Goal: Find specific fact: Find contact information

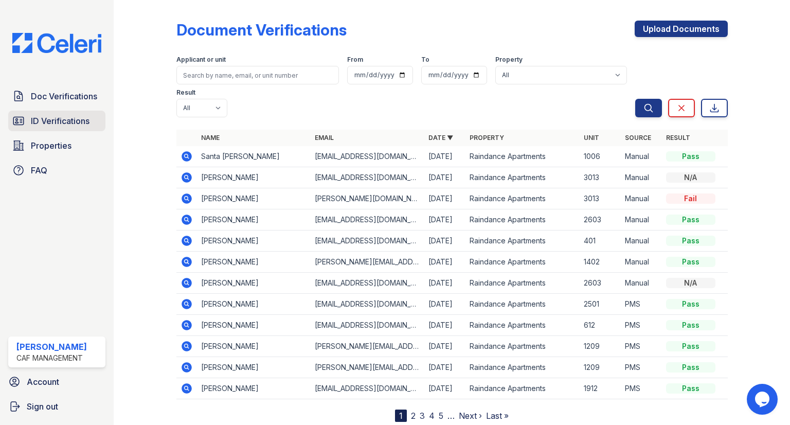
click at [86, 123] on span "ID Verifications" at bounding box center [60, 121] width 59 height 12
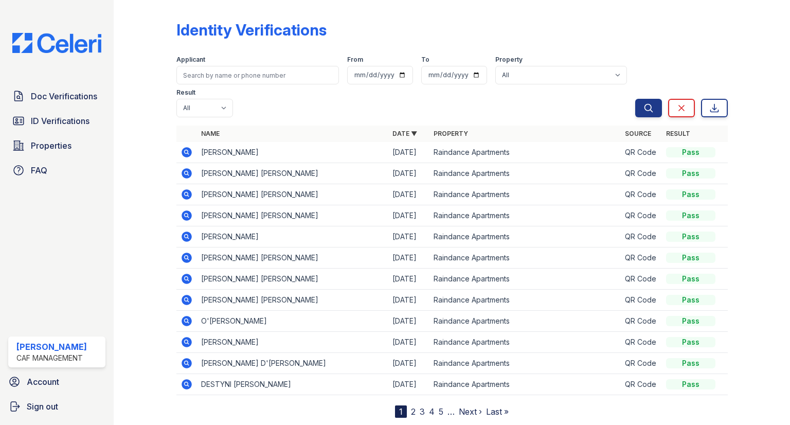
click at [190, 147] on icon at bounding box center [187, 152] width 10 height 10
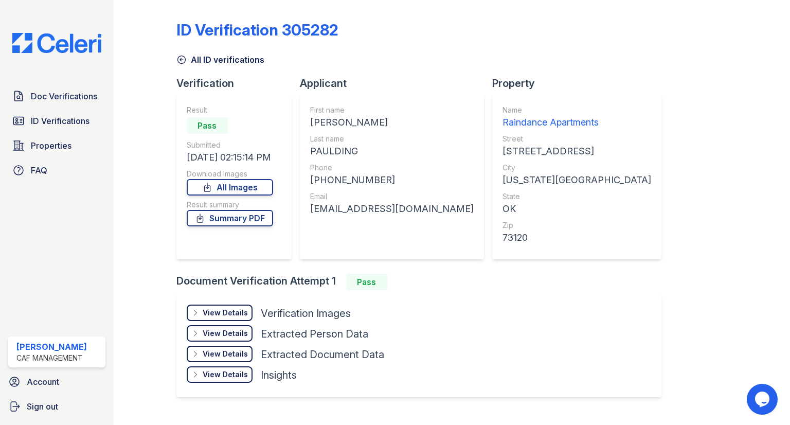
click at [347, 179] on div "[PHONE_NUMBER]" at bounding box center [392, 180] width 164 height 14
click at [349, 178] on div "[PHONE_NUMBER]" at bounding box center [392, 180] width 164 height 14
copy div "14055495161"
click at [346, 206] on div "[EMAIL_ADDRESS][DOMAIN_NAME]" at bounding box center [392, 209] width 164 height 14
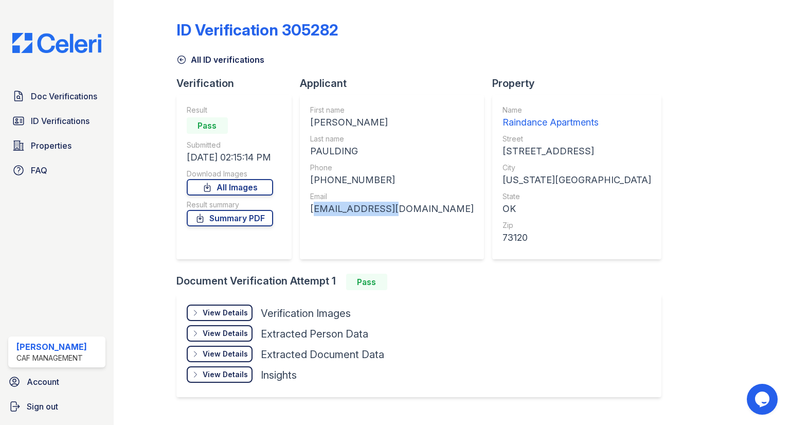
click at [346, 206] on div "[EMAIL_ADDRESS][DOMAIN_NAME]" at bounding box center [392, 209] width 164 height 14
copy div "[EMAIL_ADDRESS][DOMAIN_NAME]"
